Goal: Book appointment/travel/reservation

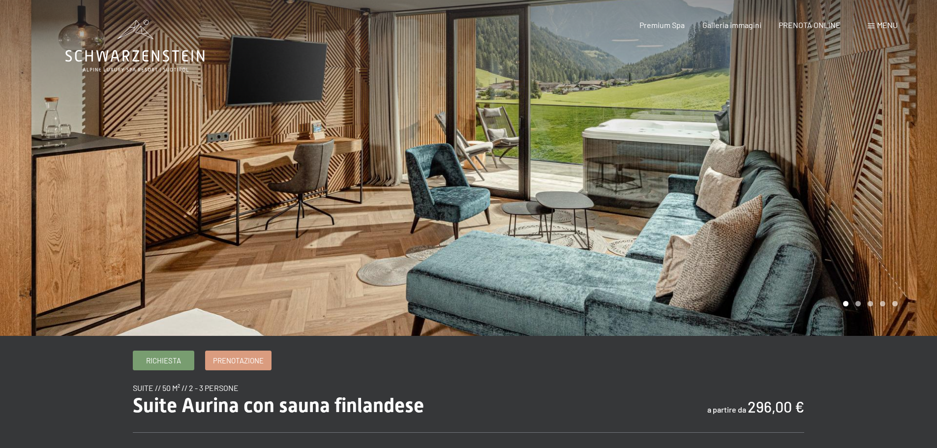
click at [139, 51] on icon at bounding box center [134, 46] width 139 height 53
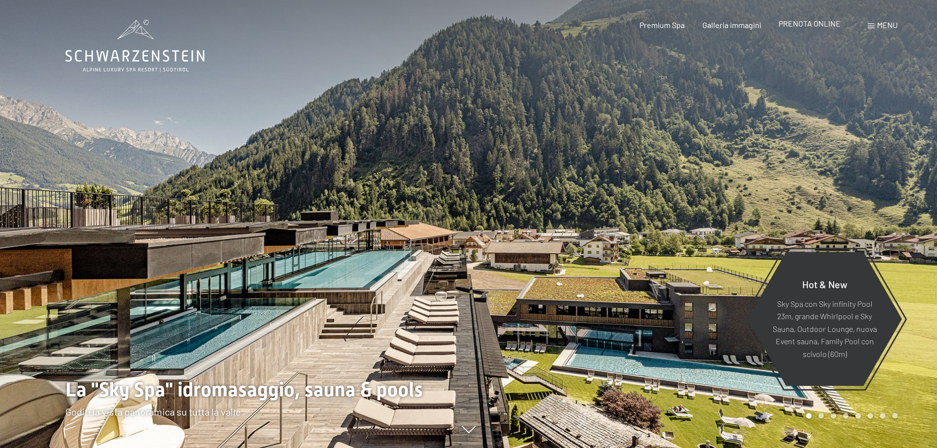
click at [804, 24] on span "PRENOTA ONLINE" at bounding box center [810, 23] width 62 height 9
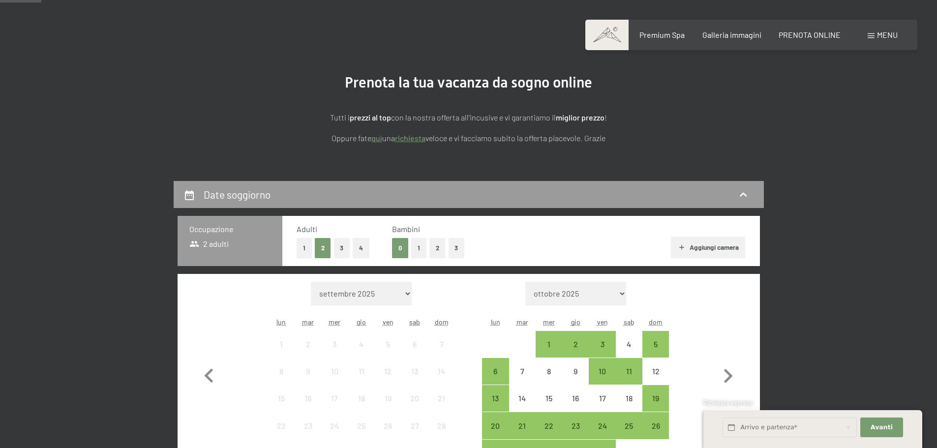
scroll to position [148, 0]
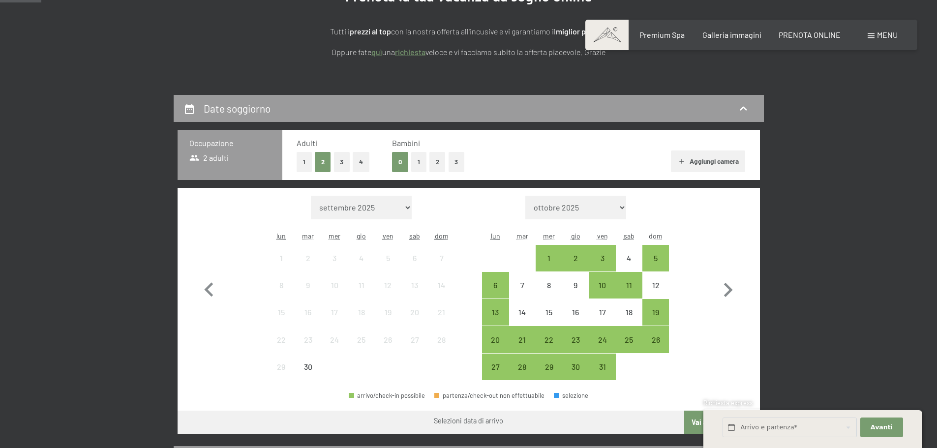
click at [378, 205] on select "settembre 2025 ottobre 2025 novembre 2025 dicembre 2025 gennaio 2026 febbraio 2…" at bounding box center [361, 208] width 101 height 24
select select "[DATE]"
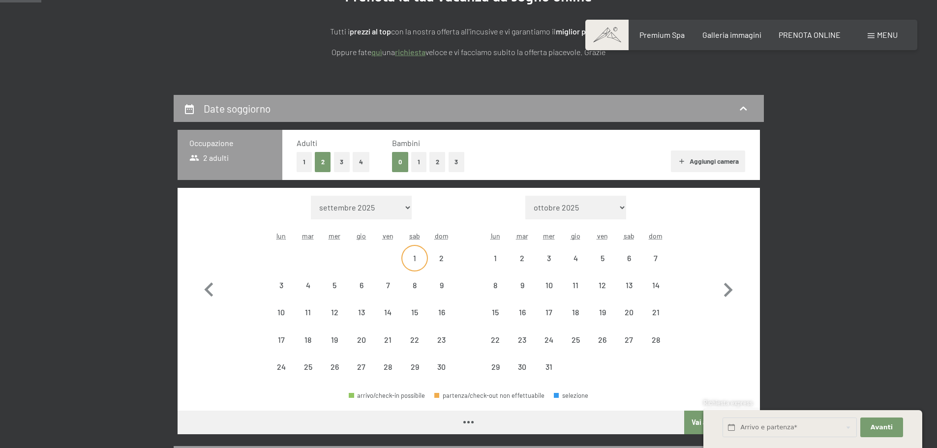
click at [412, 259] on div "1" at bounding box center [414, 266] width 25 height 25
select select "2025-11-01"
select select "2025-12-01"
select select "2025-11-01"
select select "2025-12-01"
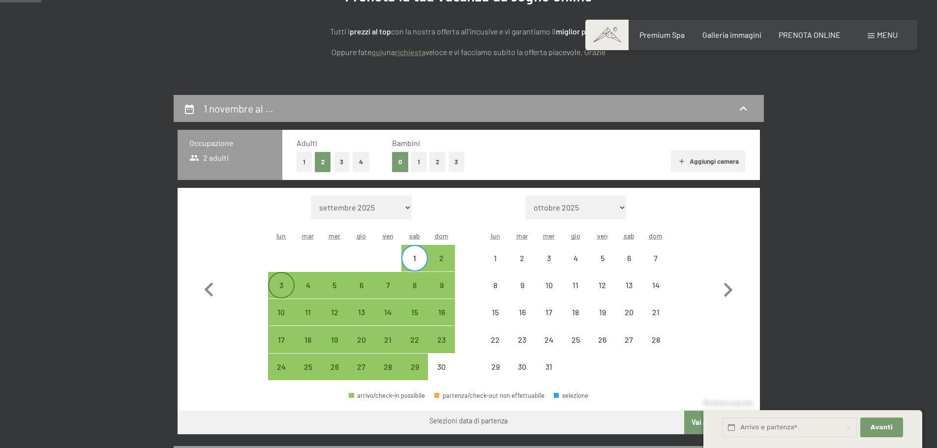
click at [281, 286] on div "3" at bounding box center [281, 293] width 25 height 25
select select "2025-11-01"
select select "2025-12-01"
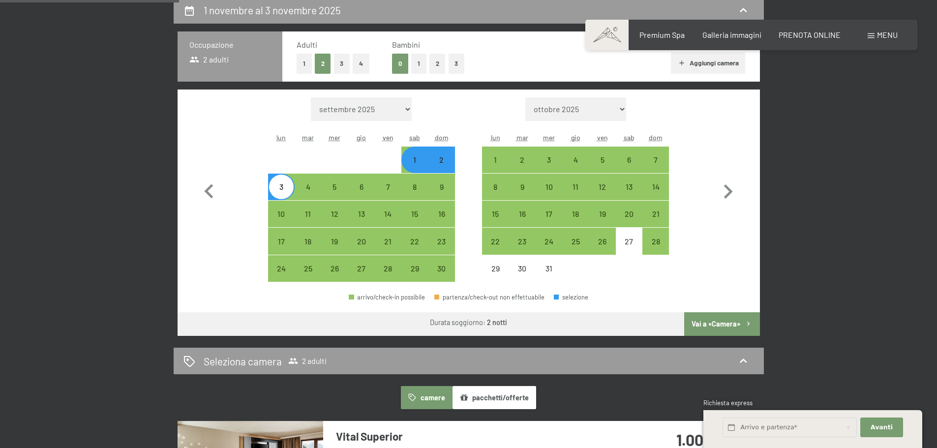
click at [714, 325] on button "Vai a «Camera»" at bounding box center [721, 324] width 75 height 24
select select "2025-11-01"
select select "2025-12-01"
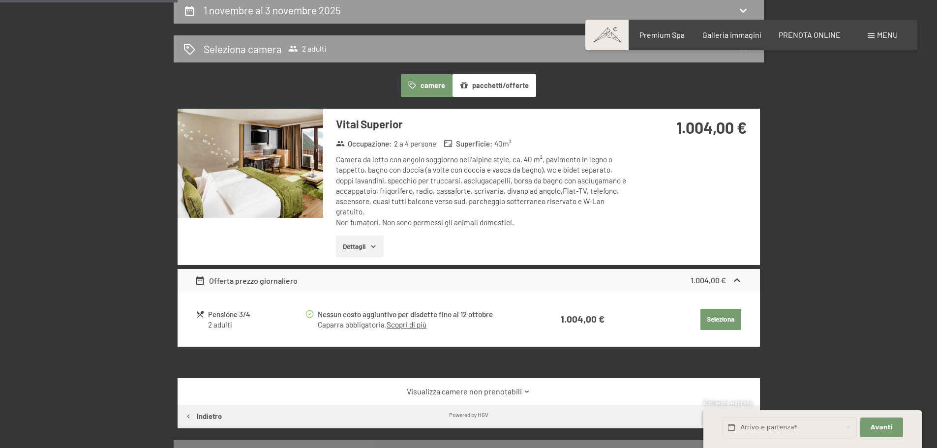
scroll to position [242, 0]
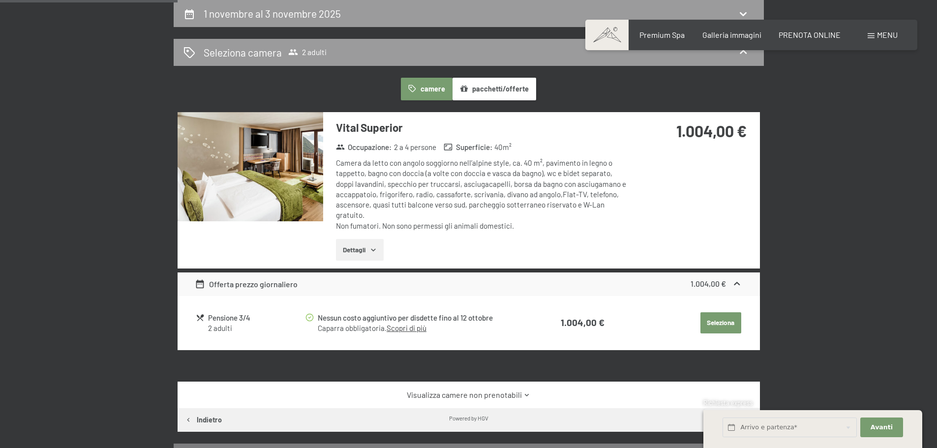
click at [493, 91] on button "pacchetti/offerte" at bounding box center [494, 89] width 84 height 23
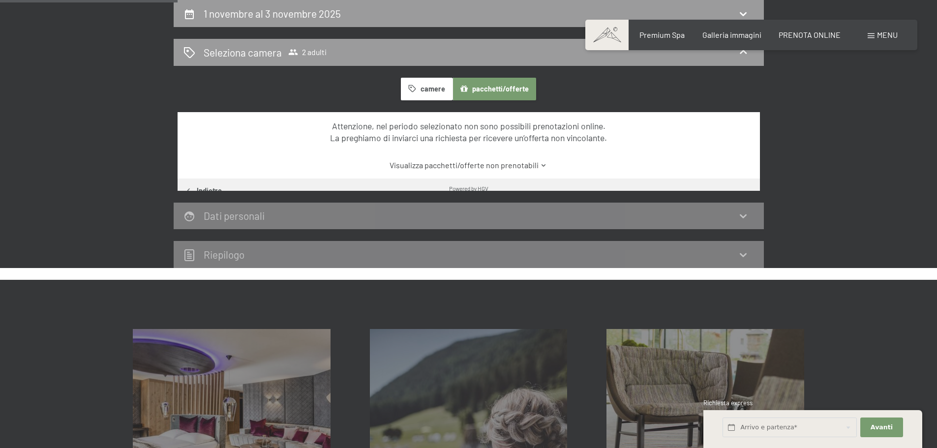
click at [424, 90] on button "camere" at bounding box center [426, 89] width 51 height 23
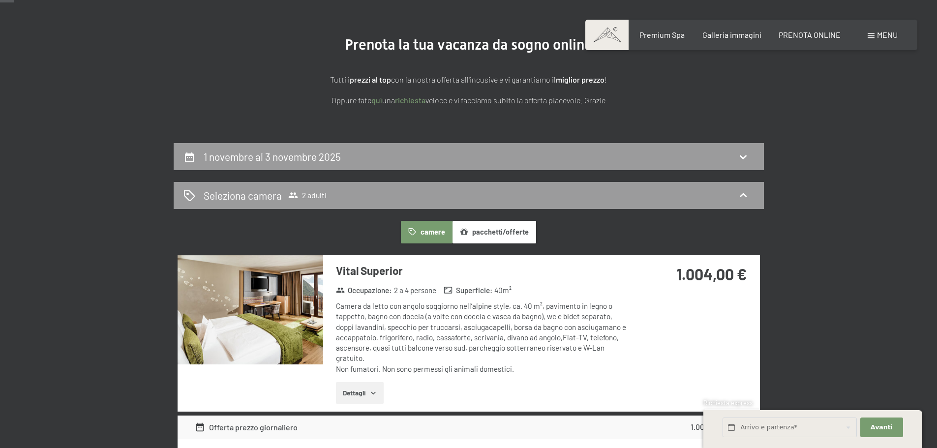
scroll to position [0, 0]
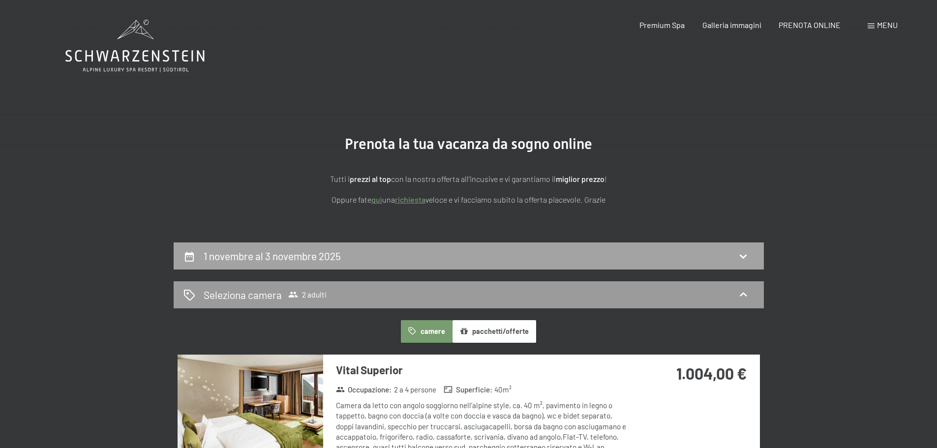
click at [293, 256] on h2 "1 novembre al 3 novembre 2025" at bounding box center [272, 256] width 137 height 12
select select "2025-11-01"
select select "2025-12-01"
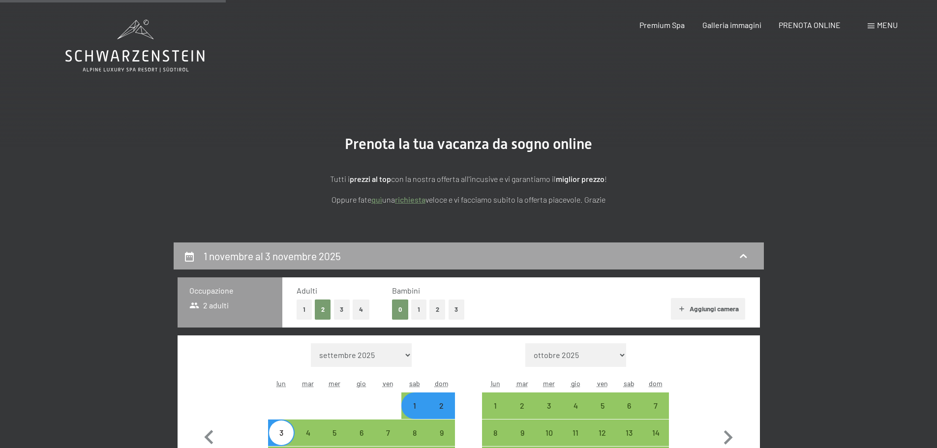
scroll to position [242, 0]
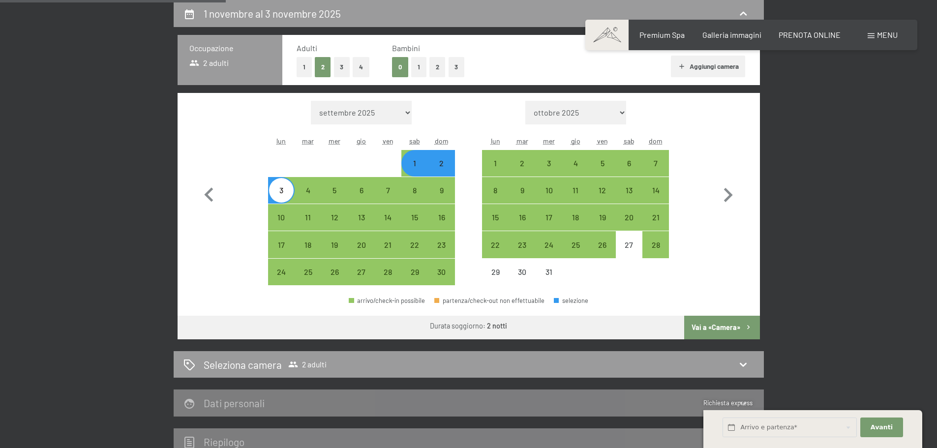
click at [388, 112] on select "settembre 2025 ottobre 2025 novembre 2025 dicembre 2025 gennaio 2026 febbraio 2…" at bounding box center [361, 113] width 101 height 24
select select "2026-01-01"
select select "2026-02-01"
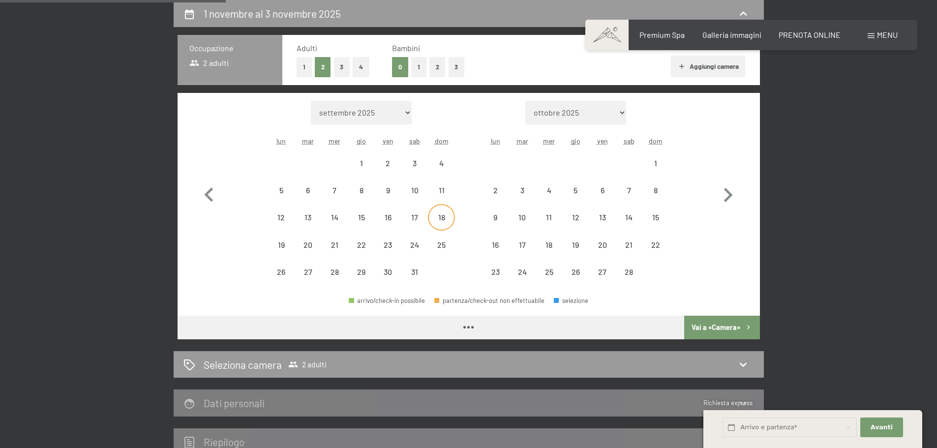
select select "2026-01-01"
select select "2026-02-01"
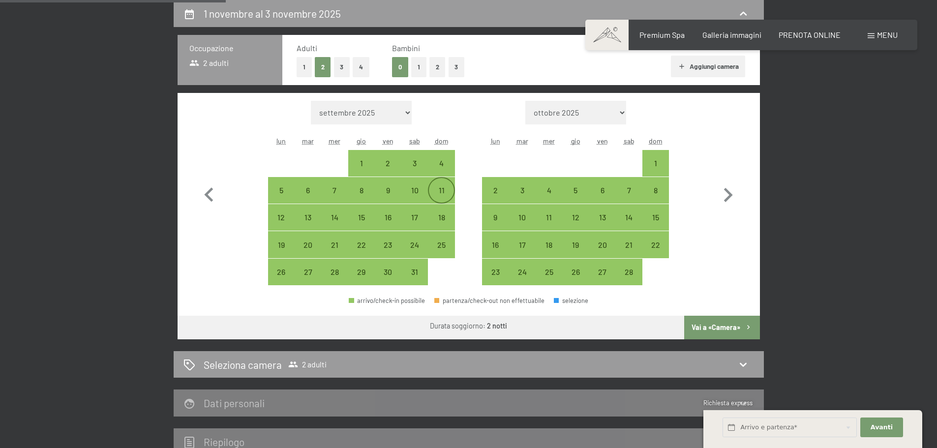
click at [438, 190] on div "11" at bounding box center [441, 198] width 25 height 25
select select "2026-01-01"
select select "2026-02-01"
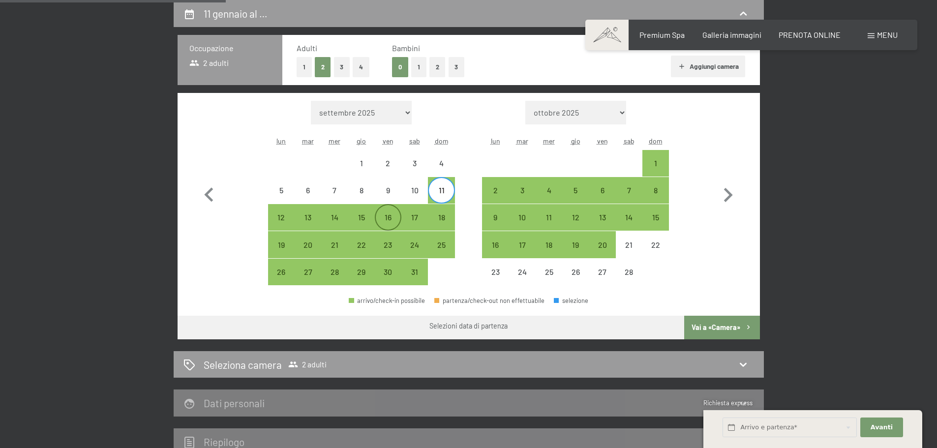
click at [393, 217] on div "16" at bounding box center [388, 225] width 25 height 25
select select "2026-01-01"
select select "2026-02-01"
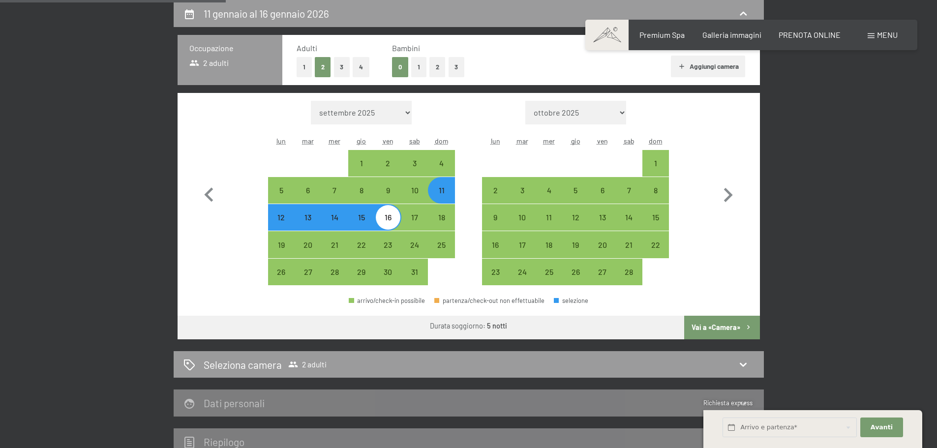
click at [734, 328] on button "Vai a «Camera»" at bounding box center [721, 328] width 75 height 24
select select "2026-01-01"
select select "2026-02-01"
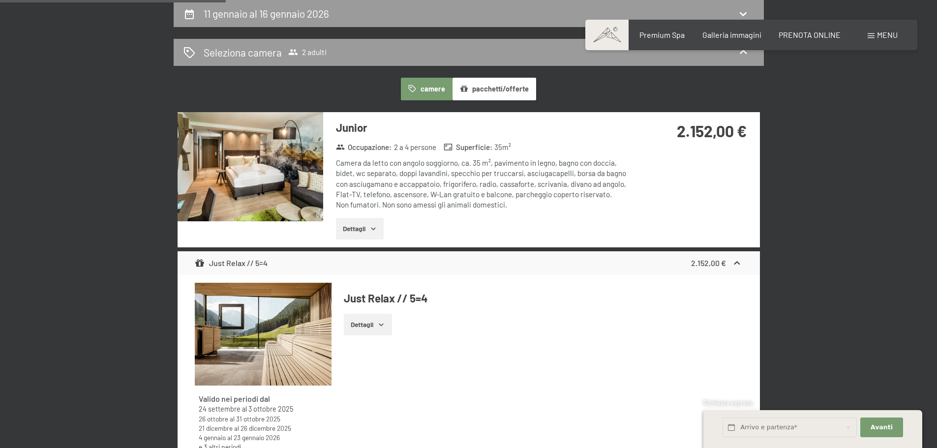
click at [485, 83] on button "pacchetti/offerte" at bounding box center [494, 89] width 84 height 23
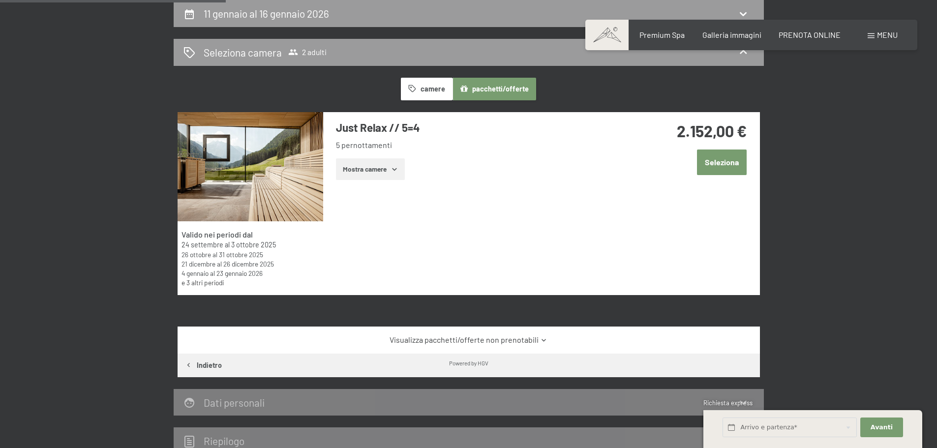
click at [429, 89] on button "camere" at bounding box center [426, 89] width 51 height 23
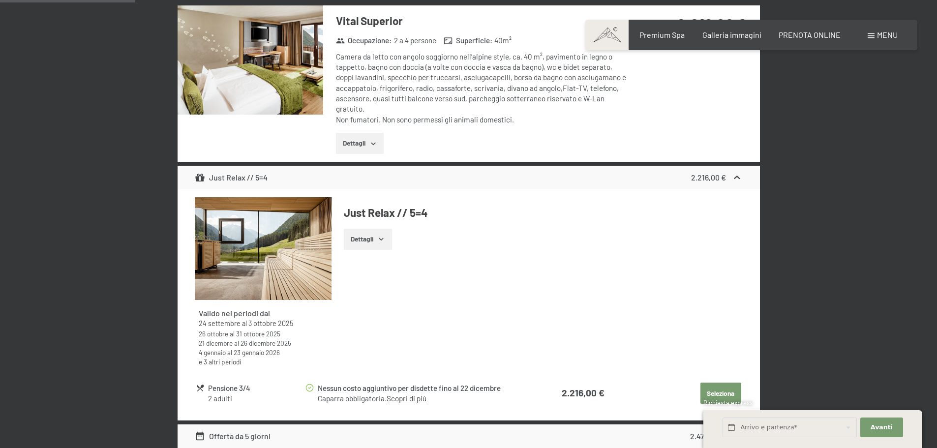
scroll to position [833, 0]
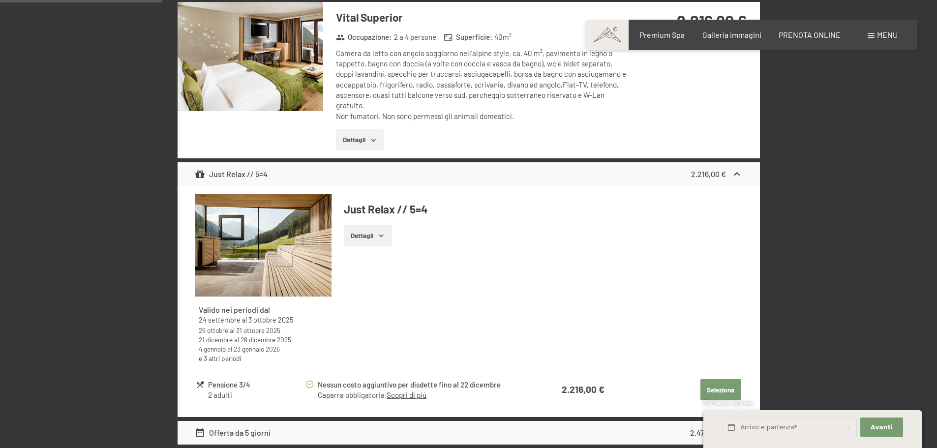
click at [258, 248] on img at bounding box center [263, 245] width 137 height 103
click at [0, 0] on div at bounding box center [0, 0] width 0 height 0
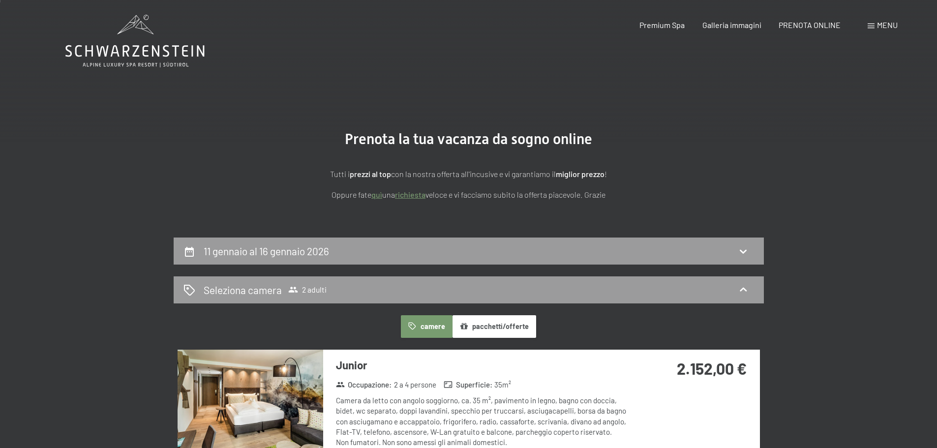
scroll to position [0, 0]
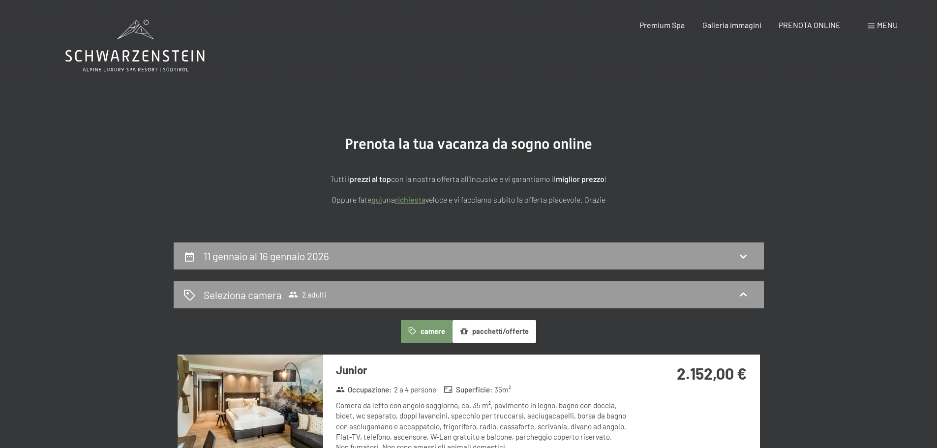
click at [151, 59] on icon at bounding box center [134, 46] width 139 height 53
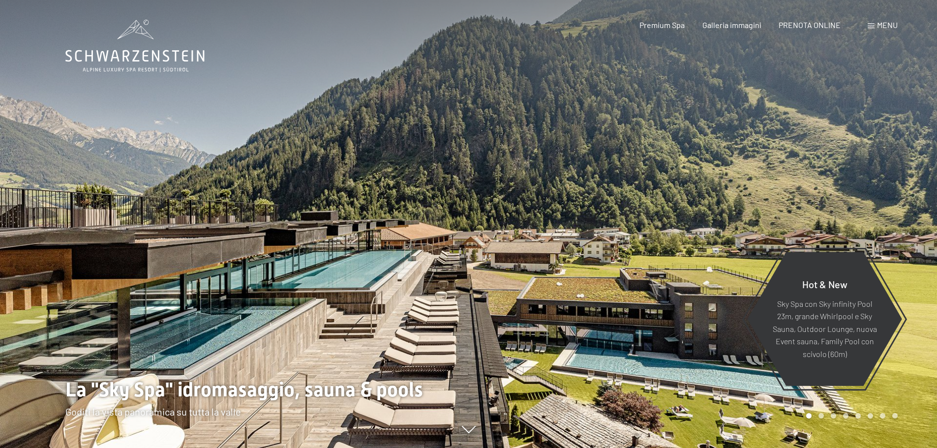
click at [877, 30] on div "Prenotazione Richiesta Premium Spa Galleria immagini PRENOTA ONLINE Menu DE IT …" at bounding box center [751, 25] width 293 height 11
click at [879, 28] on span "Menu" at bounding box center [887, 24] width 21 height 9
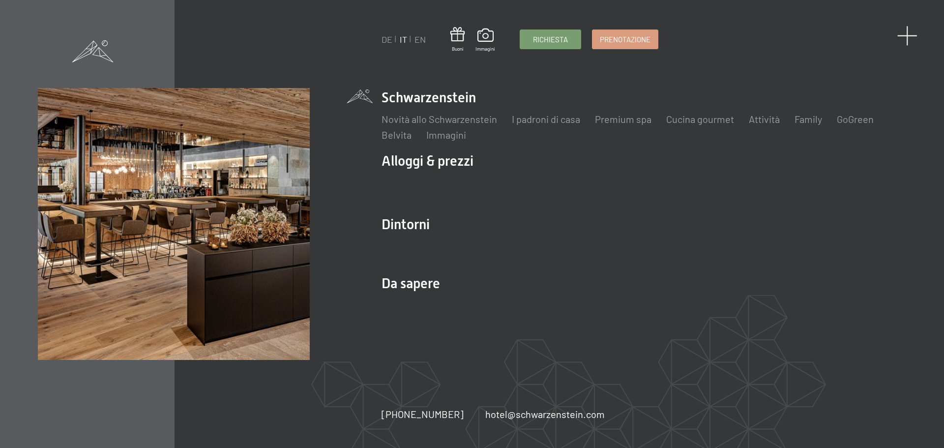
click at [909, 33] on span at bounding box center [908, 36] width 20 height 20
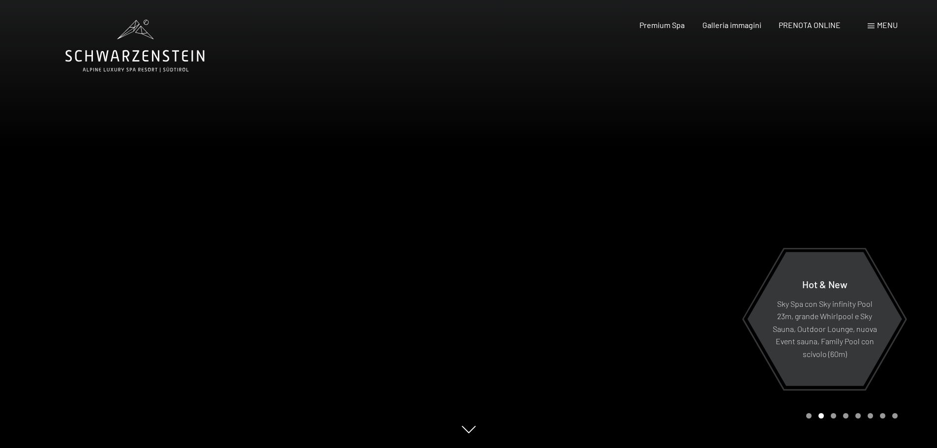
click at [876, 23] on div "Menu" at bounding box center [883, 25] width 30 height 11
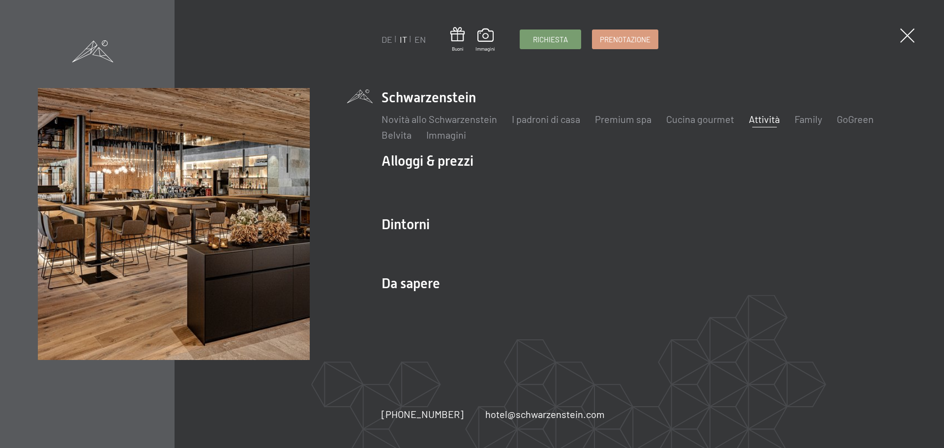
click at [772, 118] on link "Attività" at bounding box center [764, 119] width 31 height 12
